Goal: Find specific page/section: Find specific page/section

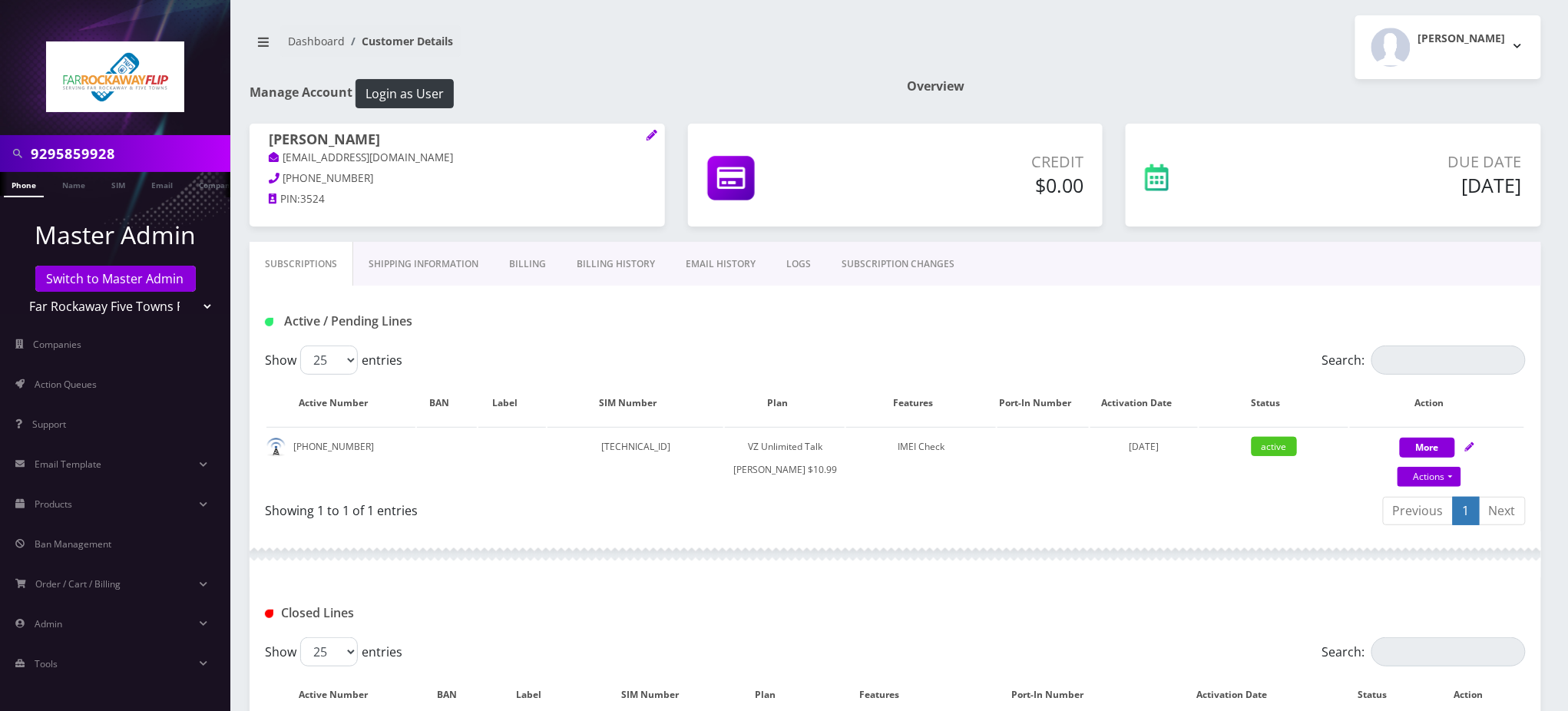
scroll to position [0, 7]
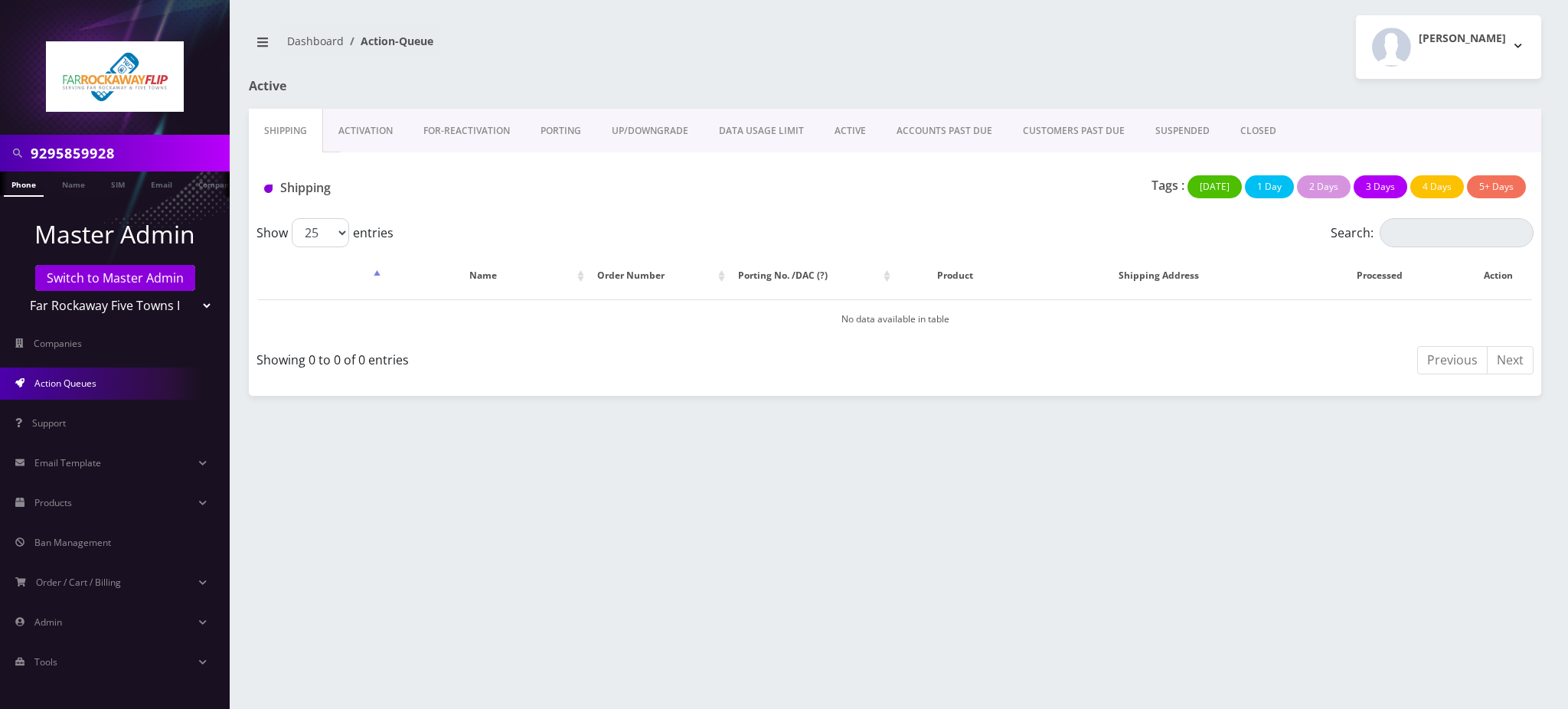
drag, startPoint x: 100, startPoint y: 157, endPoint x: 0, endPoint y: 161, distance: 100.1
click at [0, 161] on div "9295859928" at bounding box center [115, 152] width 230 height 36
paste input "-675-2182"
click at [90, 153] on input "[PHONE_NUMBER]" at bounding box center [128, 152] width 195 height 29
type input "9296752182"
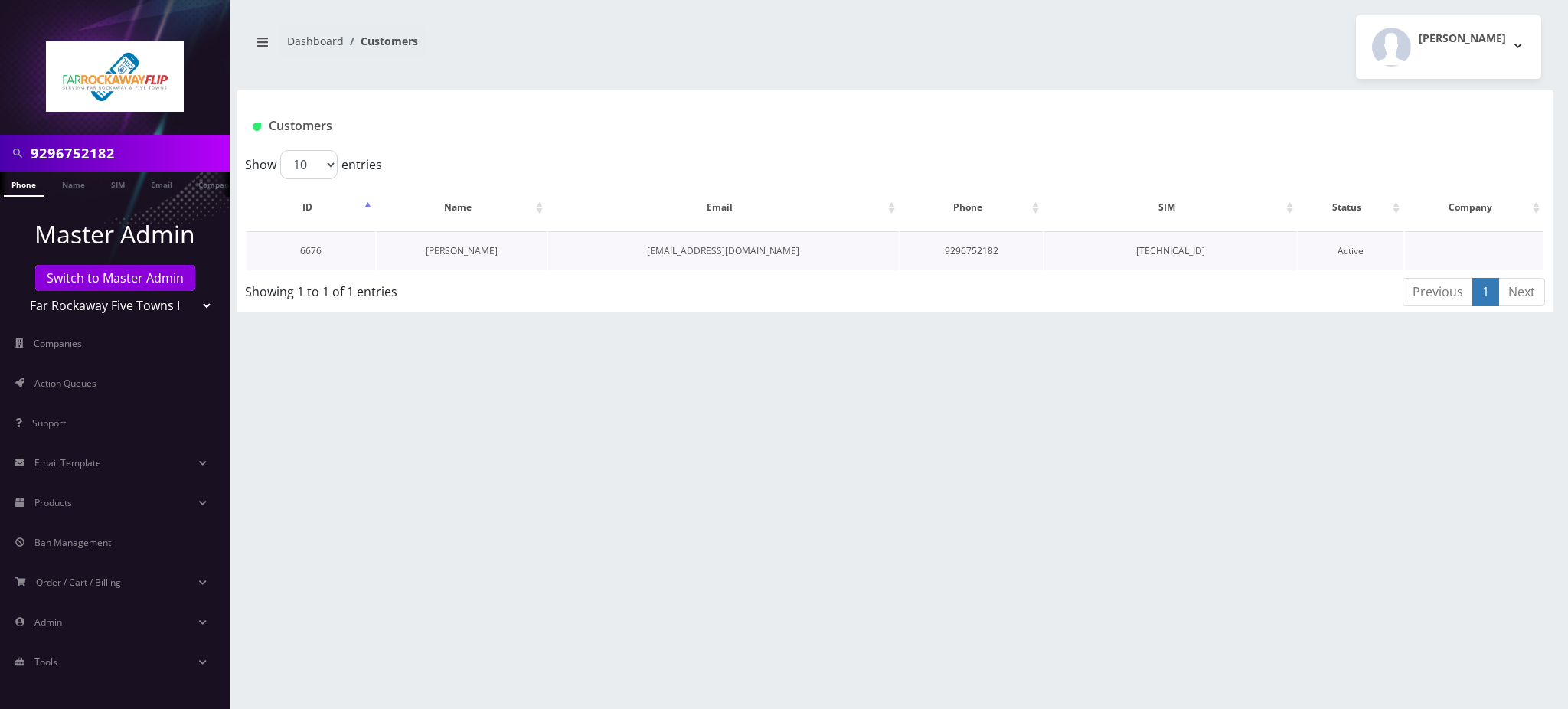
click at [450, 246] on link "[PERSON_NAME]" at bounding box center [461, 250] width 72 height 13
